Goal: Transaction & Acquisition: Purchase product/service

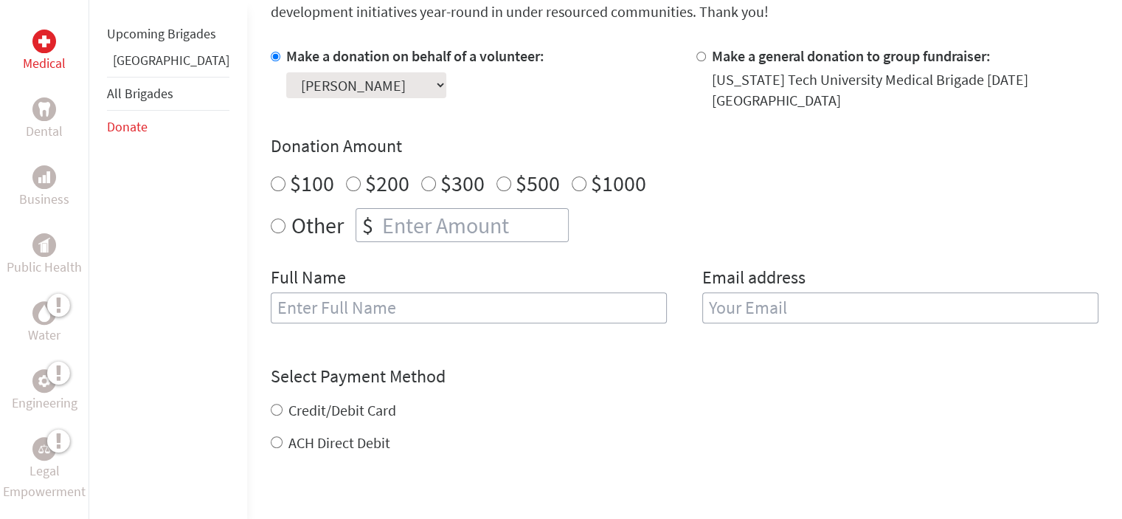
scroll to position [424, 0]
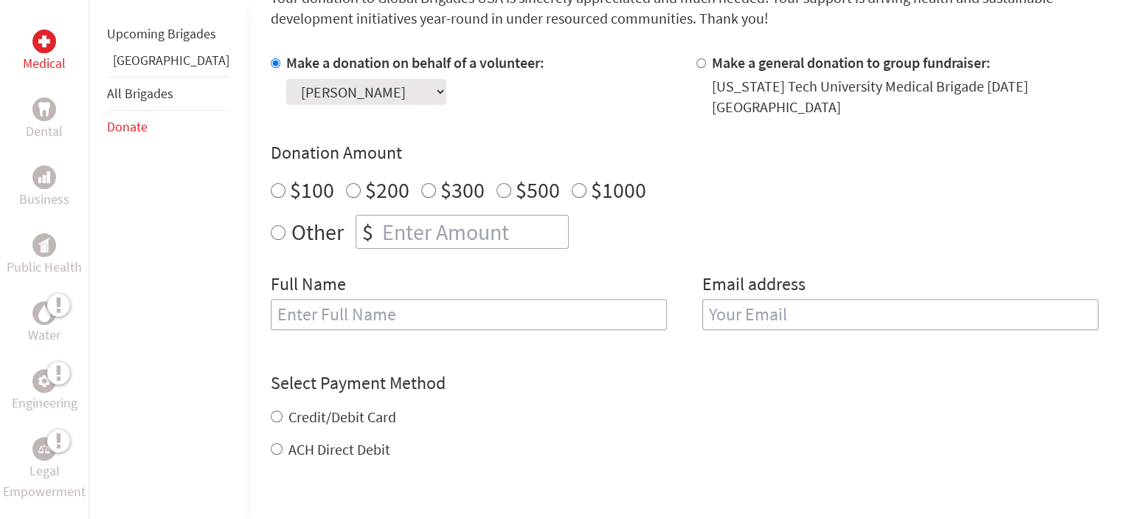
click at [572, 183] on input "$1000" at bounding box center [579, 190] width 15 height 15
radio input "true"
click at [304, 299] on input "text" at bounding box center [469, 314] width 396 height 31
type input "[PERSON_NAME]"
type input "[PERSON_NAME][EMAIL_ADDRESS][PERSON_NAME][DOMAIN_NAME]"
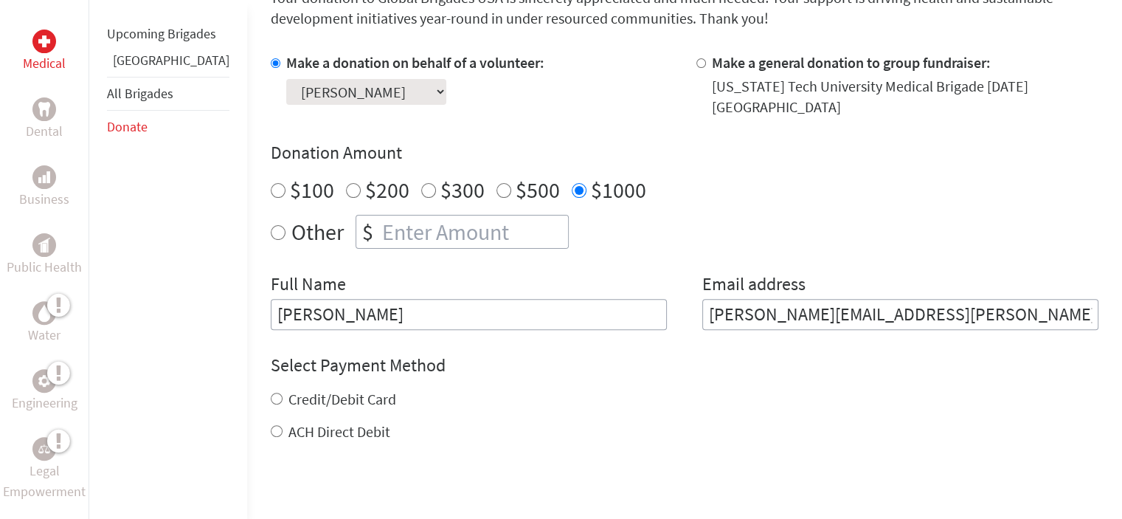
click at [271, 425] on input "ACH Direct Debit" at bounding box center [277, 431] width 12 height 12
radio input "true"
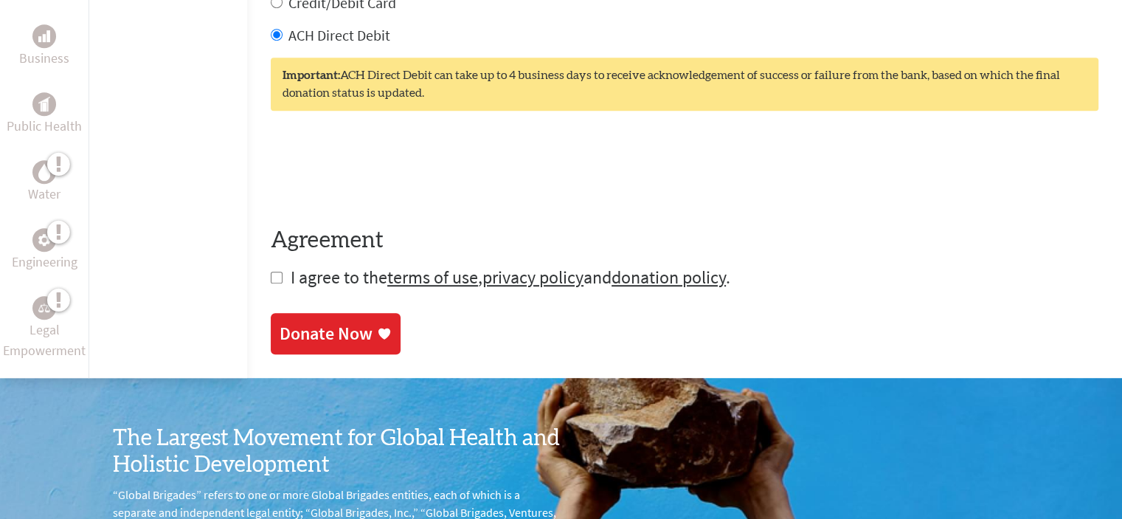
scroll to position [818, 0]
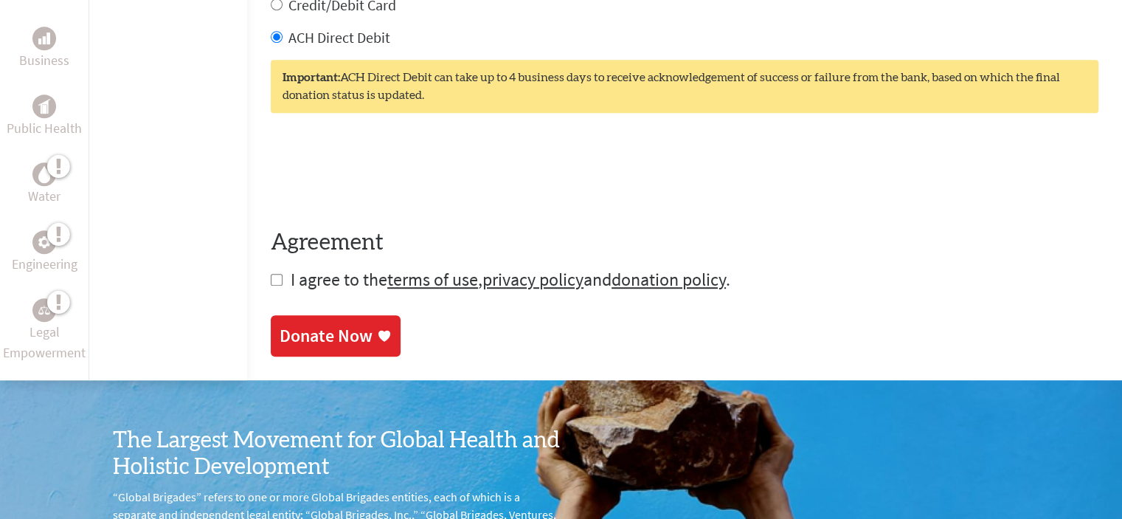
click at [271, 274] on input "checkbox" at bounding box center [277, 280] width 12 height 12
checkbox input "true"
click at [313, 324] on div "Donate Now" at bounding box center [326, 336] width 93 height 24
